Goal: Transaction & Acquisition: Purchase product/service

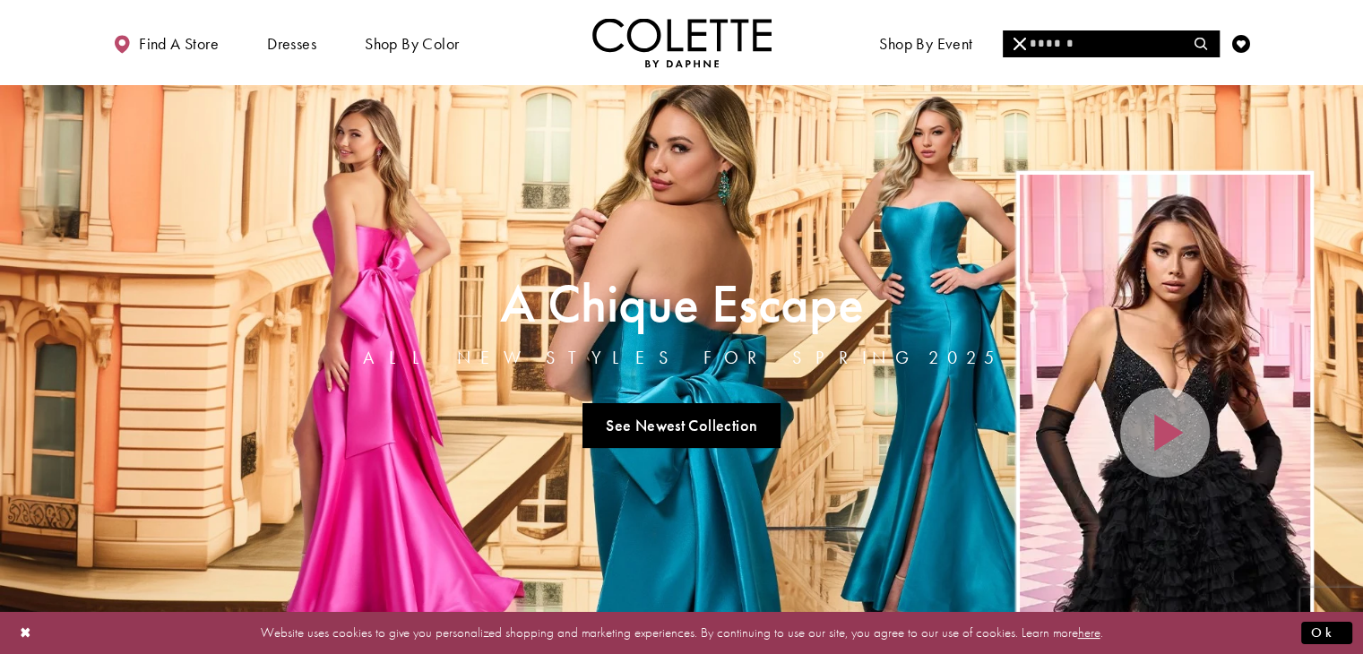
click at [1059, 37] on input "Search" at bounding box center [1111, 43] width 216 height 27
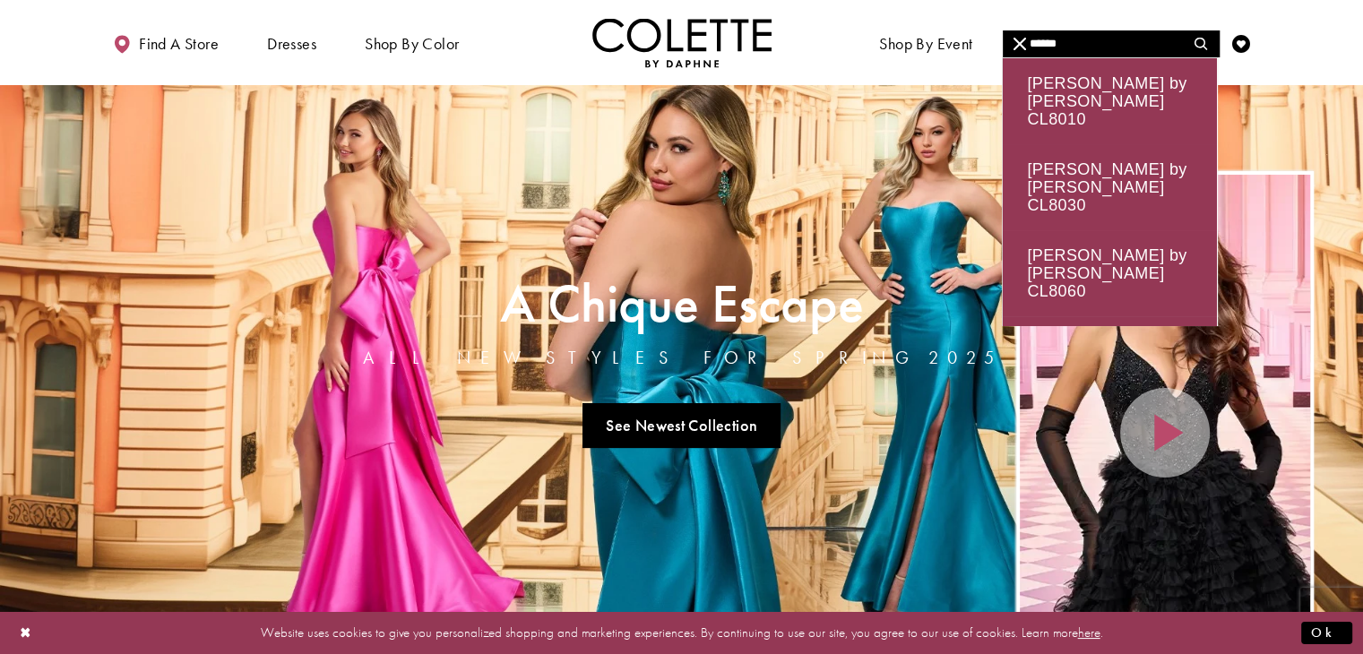
type input "******"
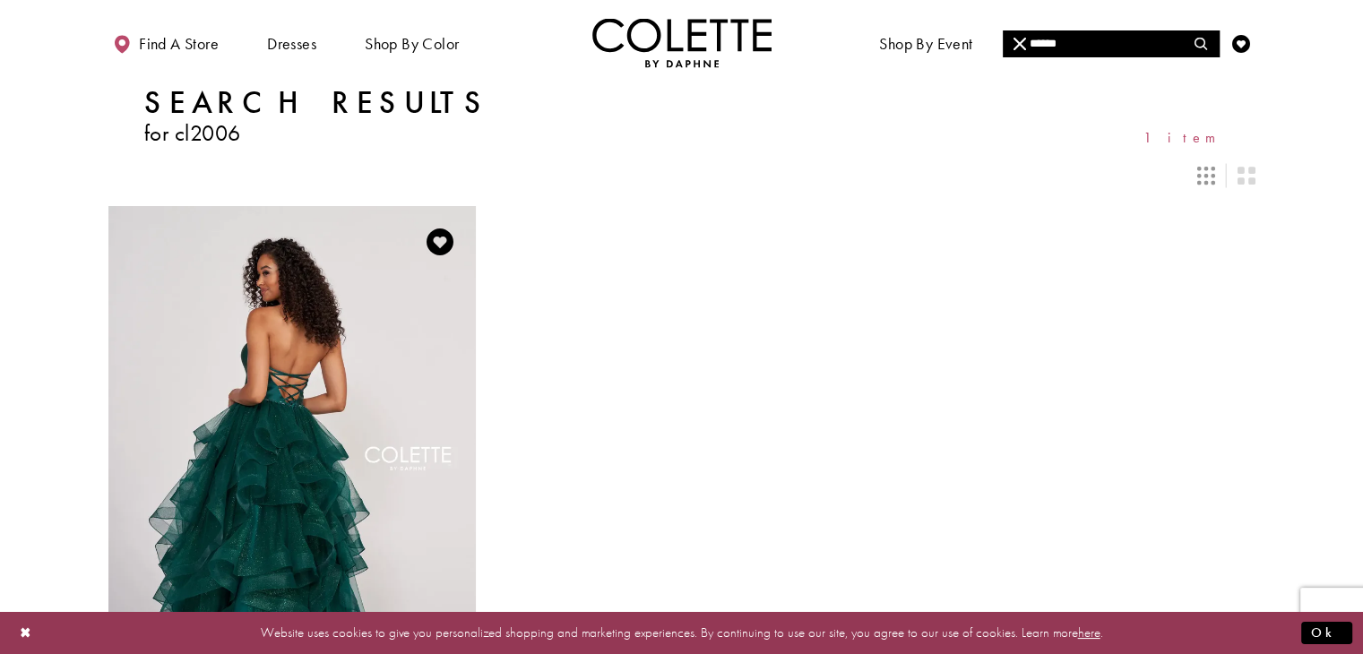
click at [228, 364] on img "Visit Colette by Daphne Style No. CL2006 Page" at bounding box center [291, 473] width 367 height 534
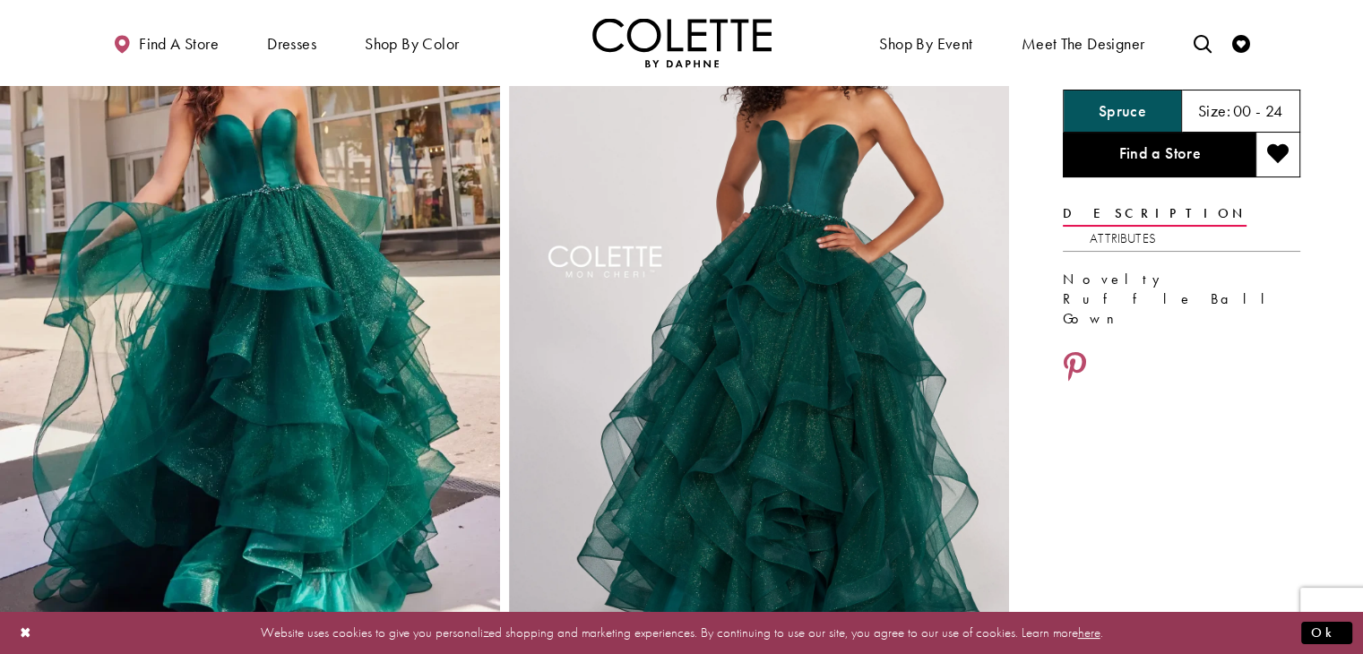
scroll to position [124, 0]
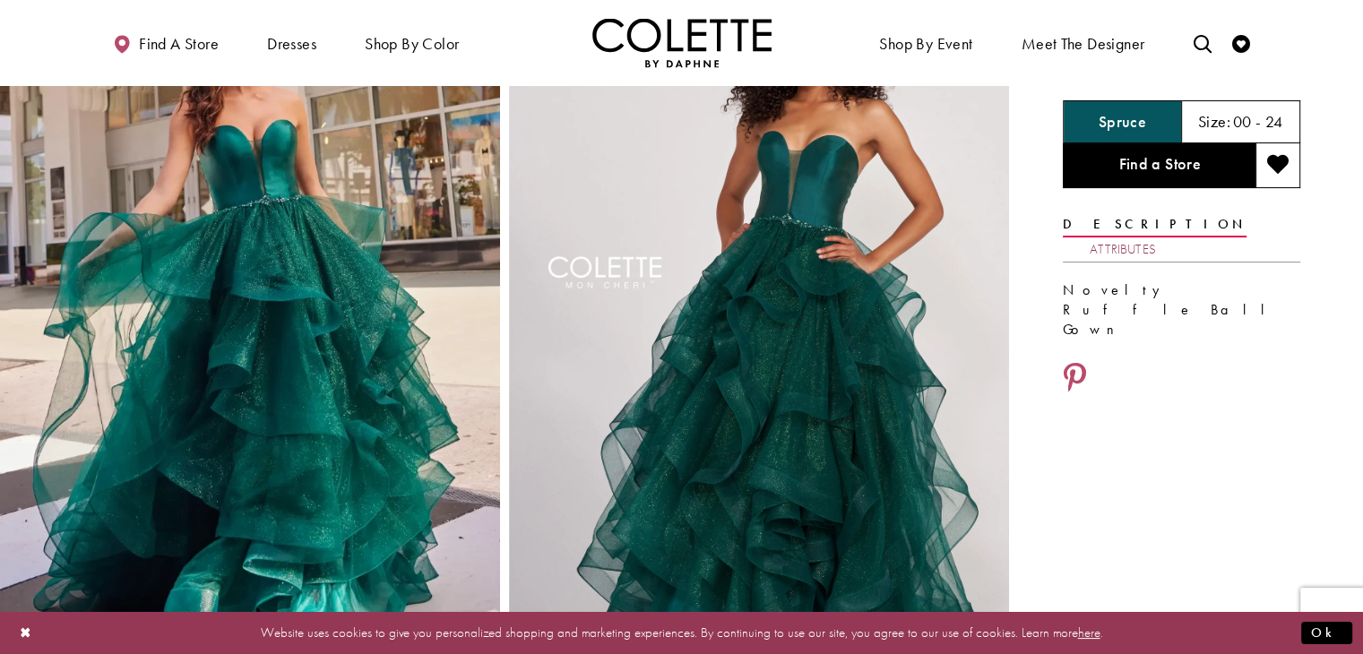
click at [1156, 237] on link "Attributes" at bounding box center [1123, 250] width 66 height 26
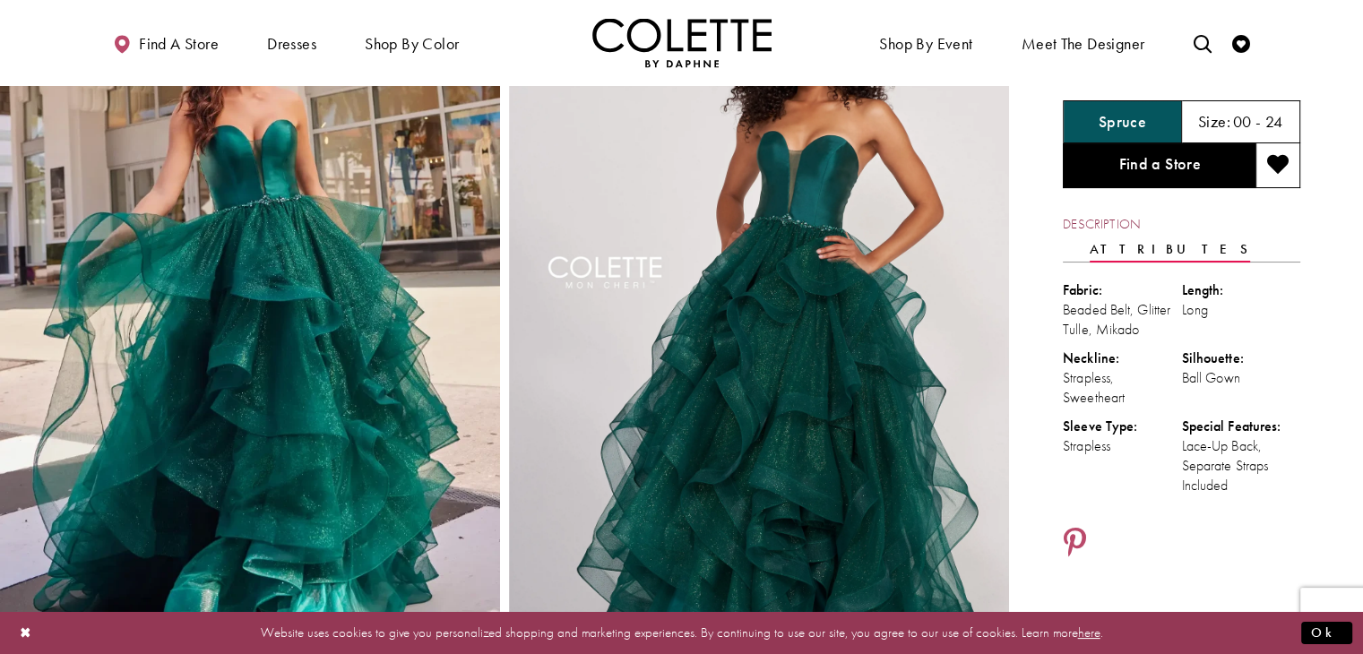
click at [1096, 233] on link "Description" at bounding box center [1101, 225] width 77 height 26
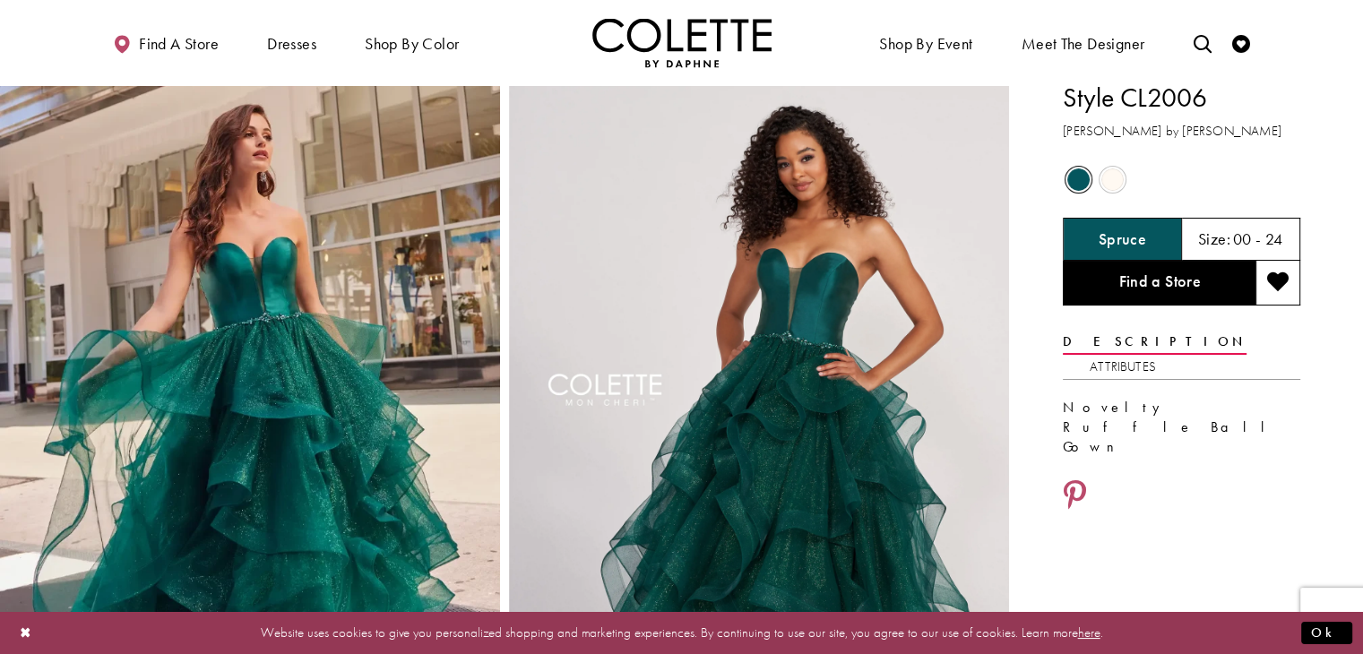
scroll to position [0, 0]
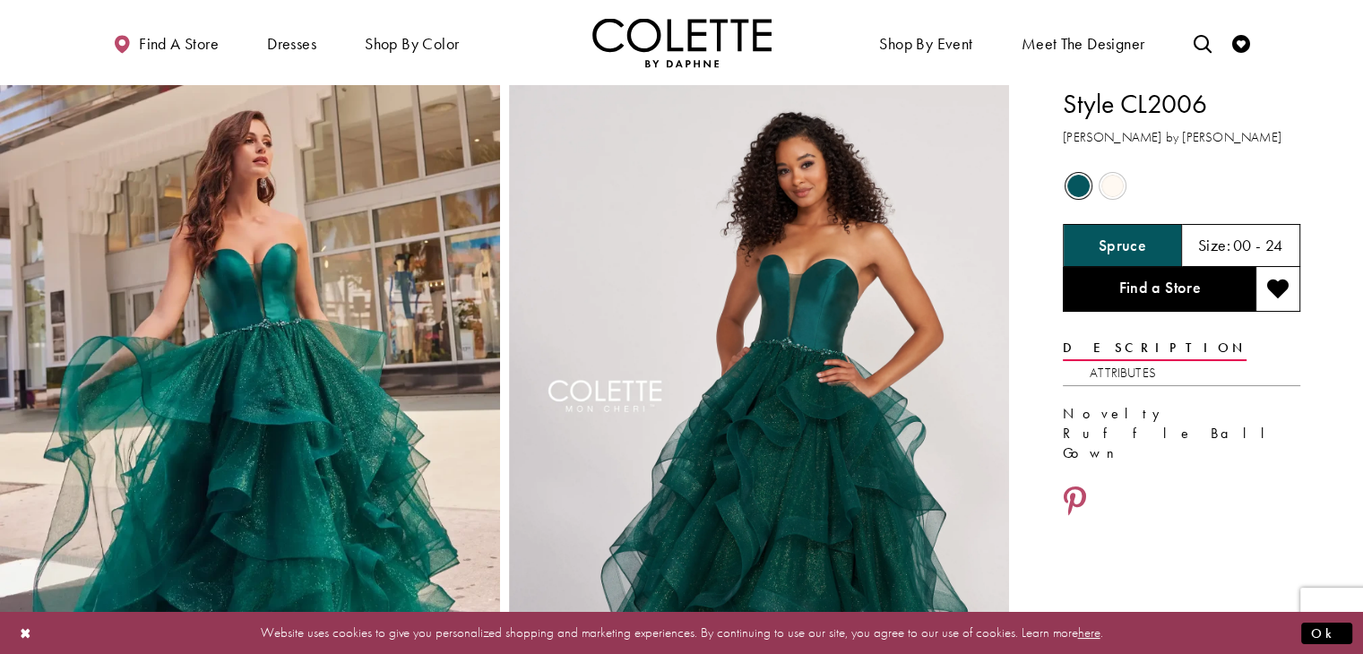
click at [1111, 190] on span "Product color controls state depends on size chosen" at bounding box center [1113, 186] width 22 height 22
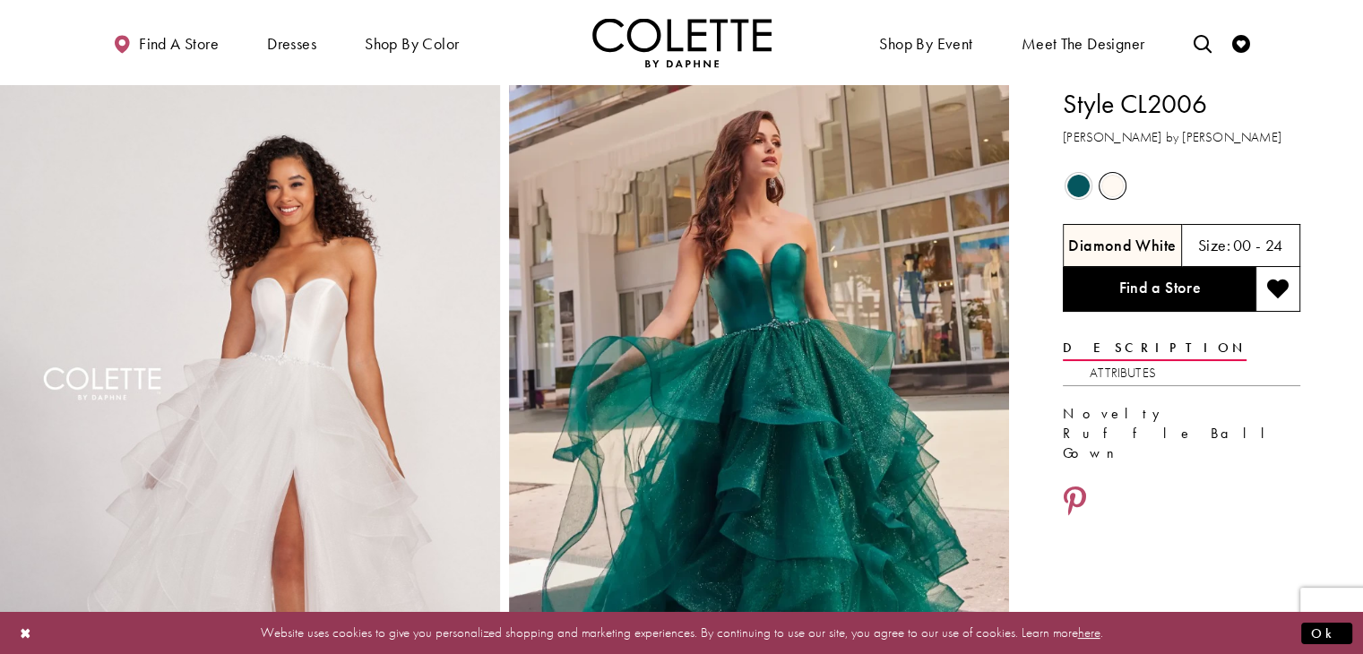
click at [1111, 190] on span "Product color controls state depends on size chosen" at bounding box center [1113, 186] width 22 height 22
click at [1074, 190] on span "Product color controls state depends on size chosen" at bounding box center [1078, 186] width 22 height 22
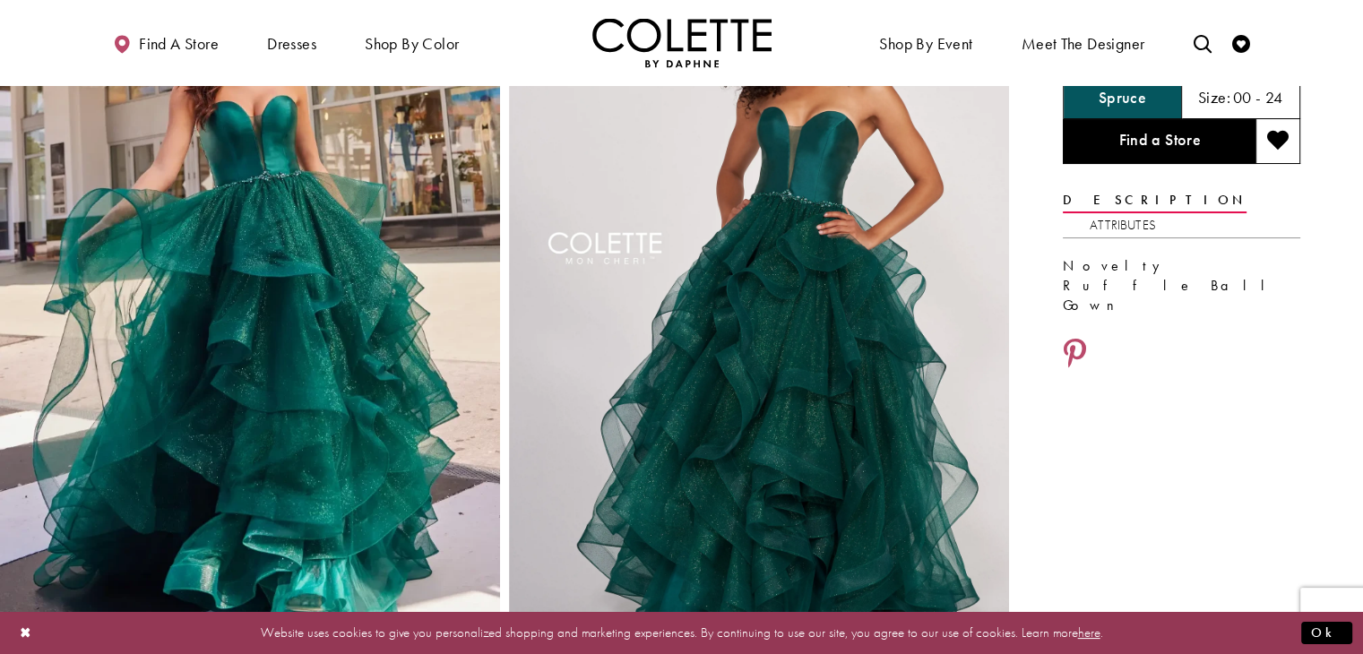
scroll to position [90, 0]
